Goal: Task Accomplishment & Management: Manage account settings

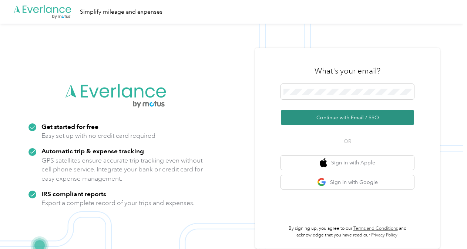
click at [334, 118] on button "Continue with Email / SSO" at bounding box center [347, 118] width 133 height 16
click at [350, 118] on button "Continue with Email / SSO" at bounding box center [347, 118] width 133 height 16
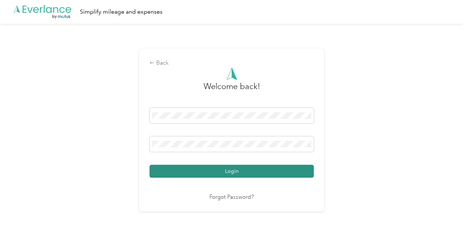
click at [217, 169] on button "Login" at bounding box center [231, 171] width 164 height 13
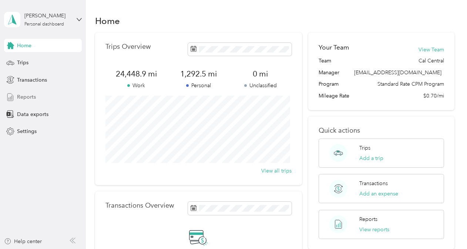
click at [27, 98] on span "Reports" at bounding box center [26, 97] width 19 height 8
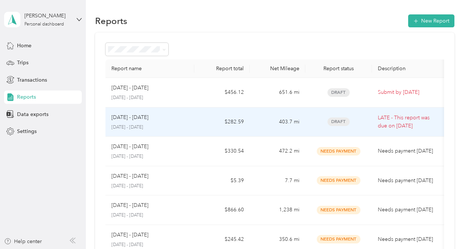
click at [194, 121] on td "$282.59" at bounding box center [221, 123] width 55 height 30
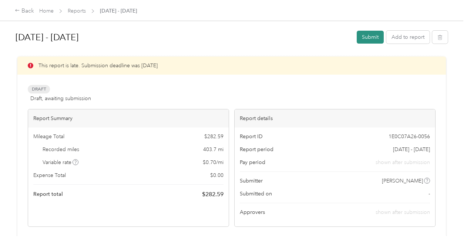
click at [368, 36] on button "Submit" at bounding box center [369, 37] width 27 height 13
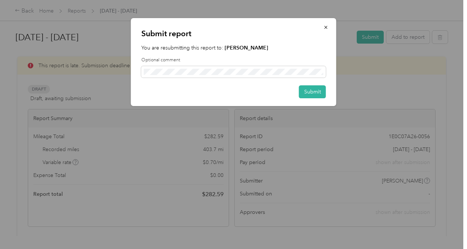
click at [198, 65] on div "Optional comment" at bounding box center [233, 67] width 185 height 21
click at [314, 91] on button "Submit" at bounding box center [312, 91] width 27 height 13
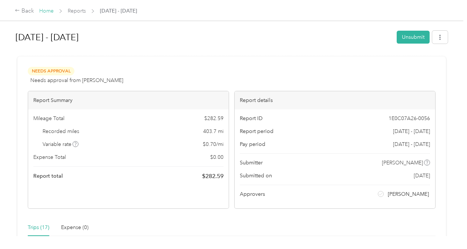
click at [52, 12] on link "Home" at bounding box center [46, 11] width 14 height 6
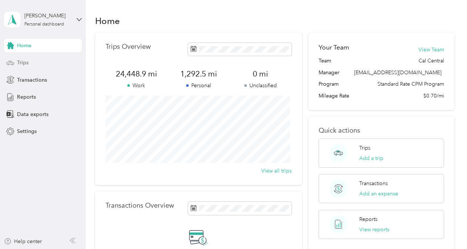
click at [26, 67] on div "Trips" at bounding box center [43, 62] width 78 height 13
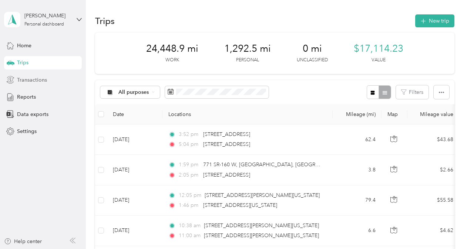
click at [30, 82] on span "Transactions" at bounding box center [32, 80] width 30 height 8
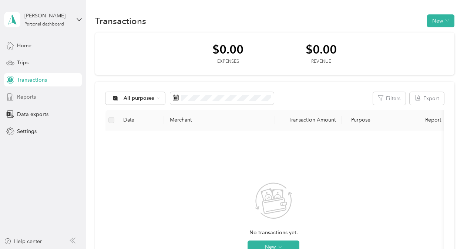
click at [26, 95] on span "Reports" at bounding box center [26, 97] width 19 height 8
